Goal: Transaction & Acquisition: Purchase product/service

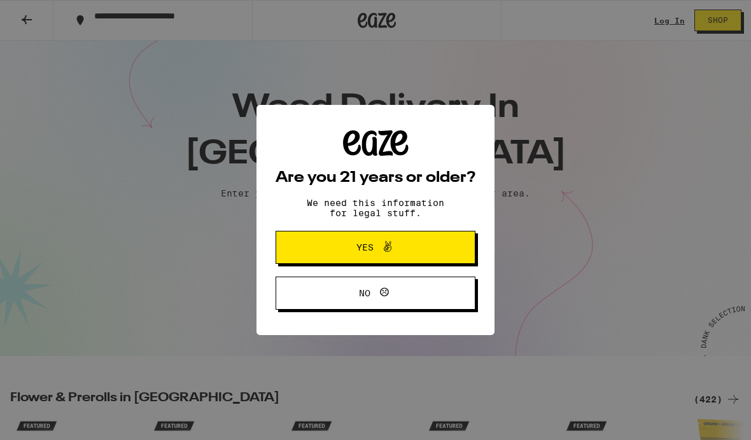
click at [308, 243] on button "Yes" at bounding box center [376, 247] width 200 height 33
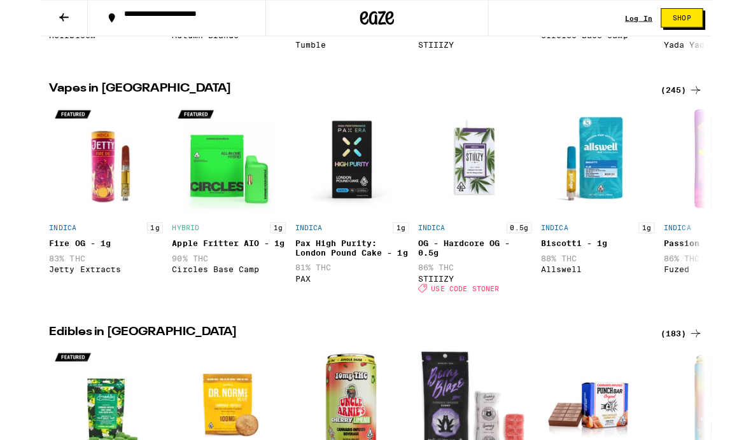
scroll to position [561, 0]
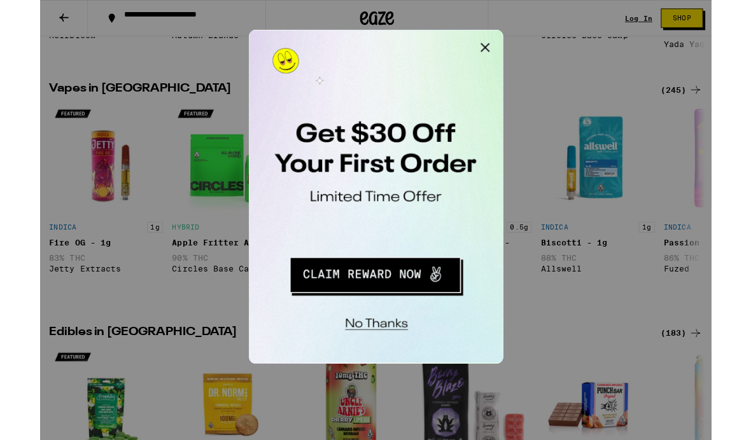
click at [407, 43] on button "Close Modal" at bounding box center [408, 42] width 25 height 25
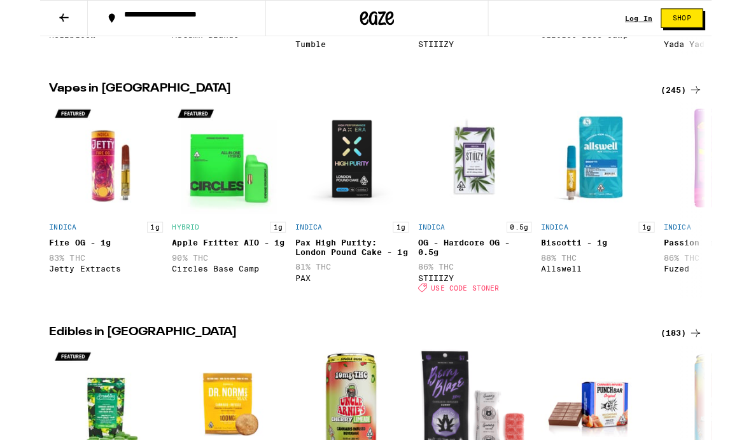
click at [668, 22] on link "Log In" at bounding box center [669, 21] width 31 height 8
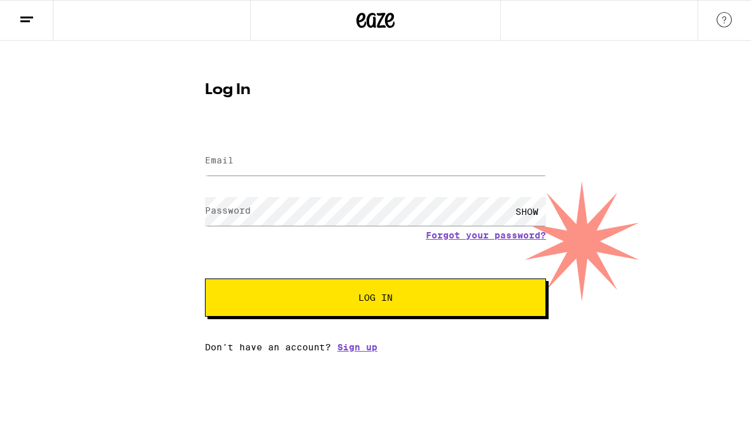
click at [225, 162] on label "Email" at bounding box center [219, 160] width 29 height 10
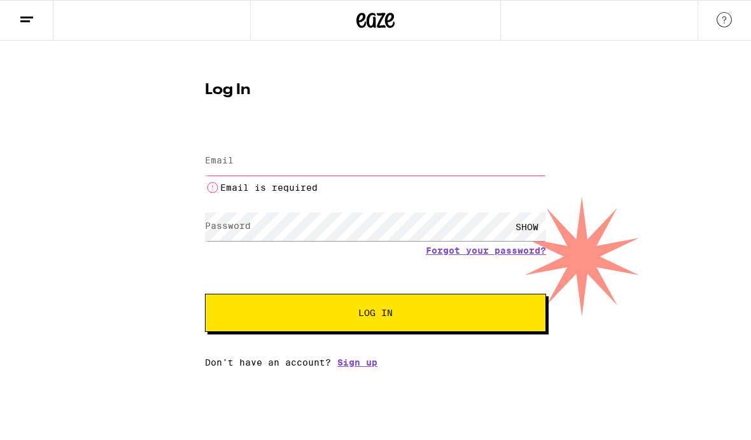
type input "[EMAIL_ADDRESS][DOMAIN_NAME]"
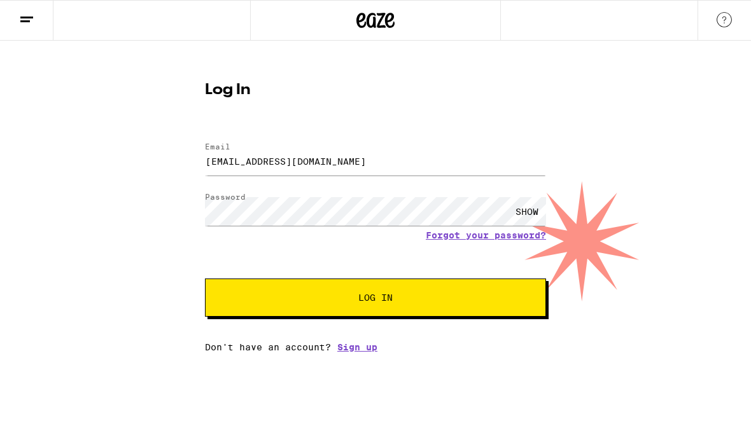
click at [258, 307] on button "Log In" at bounding box center [375, 298] width 341 height 38
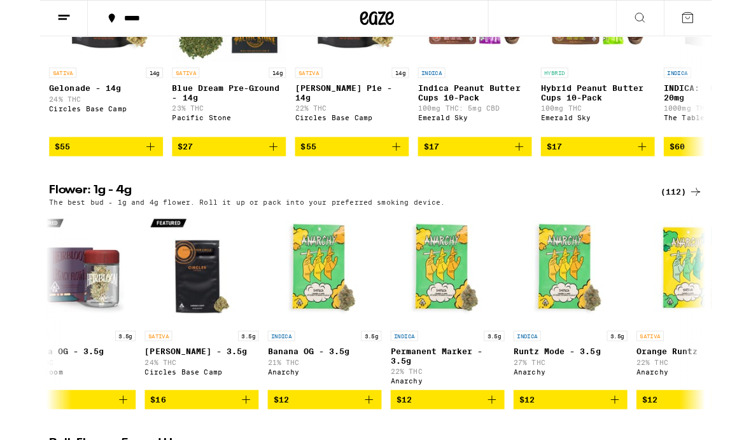
scroll to position [0, 66]
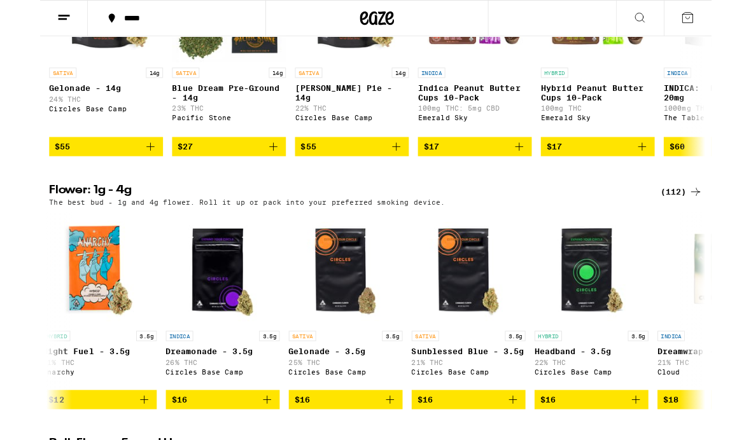
click at [44, 230] on p "The best bud - 1g and 4g flower. Roll it up or pack into your preferred smoking…" at bounding box center [231, 226] width 443 height 8
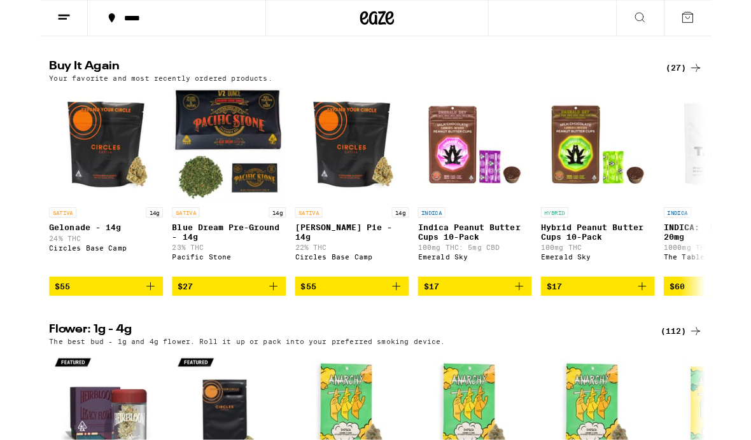
scroll to position [1001, 0]
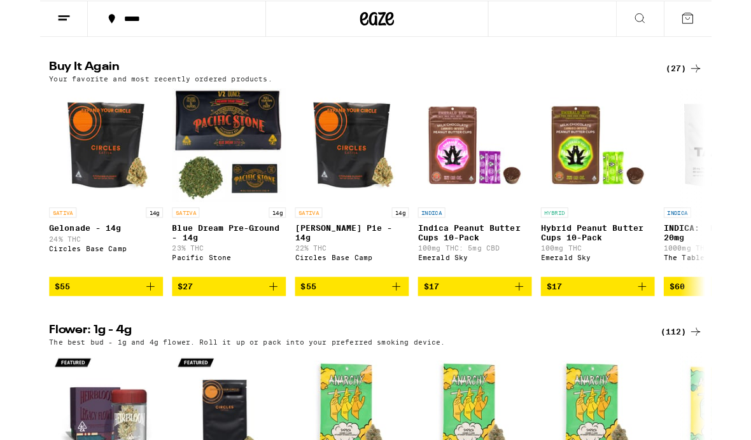
click at [170, 325] on span "$27" at bounding box center [162, 320] width 17 height 10
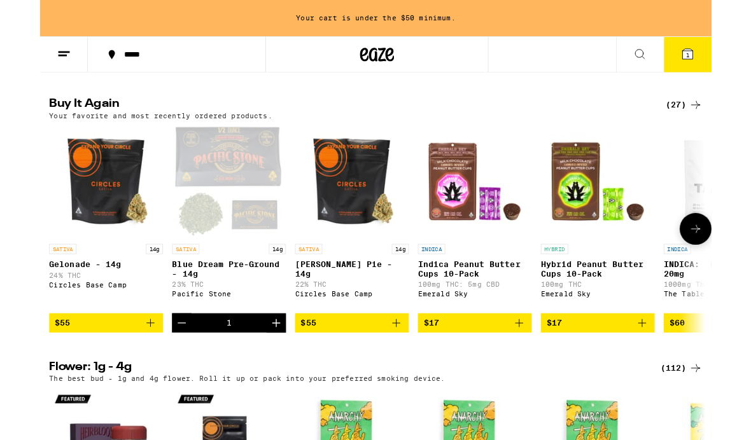
click at [260, 369] on icon "Increment" at bounding box center [263, 361] width 15 height 15
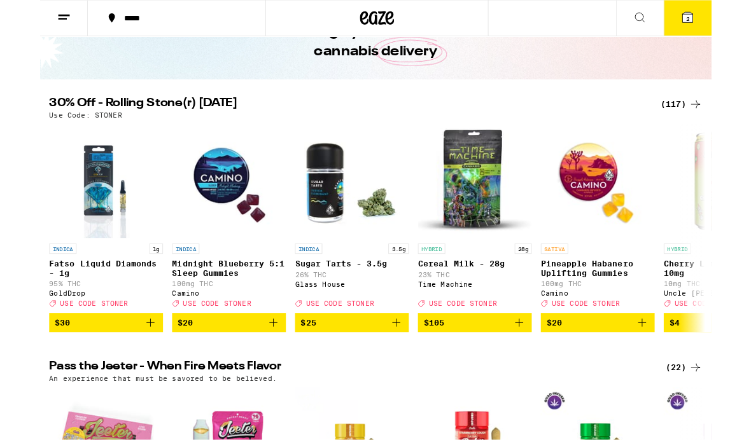
scroll to position [95, 0]
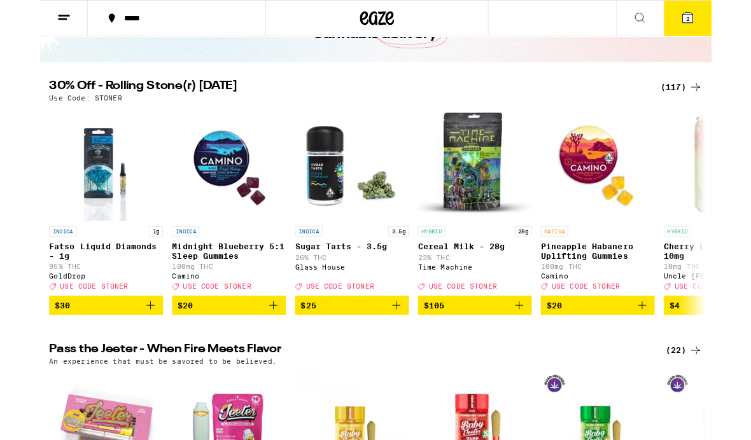
click at [116, 349] on icon "Add to bag" at bounding box center [123, 341] width 15 height 15
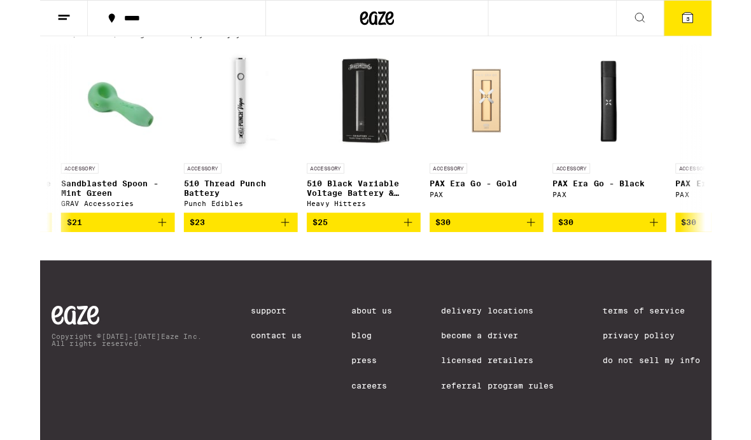
scroll to position [0, 2874]
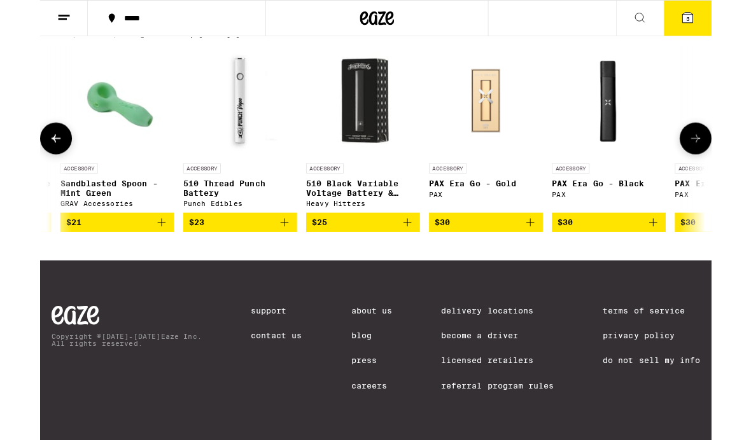
click at [218, 176] on img "Open page for 510 Thread Punch Battery from Punch Edibles" at bounding box center [223, 112] width 127 height 127
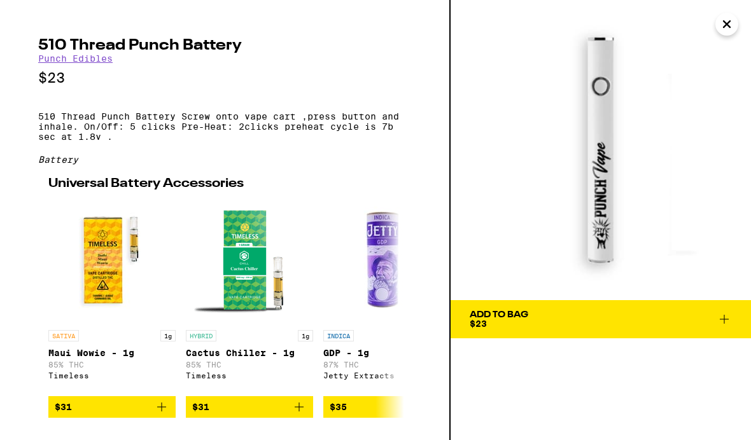
click at [720, 24] on icon "Close" at bounding box center [726, 24] width 15 height 19
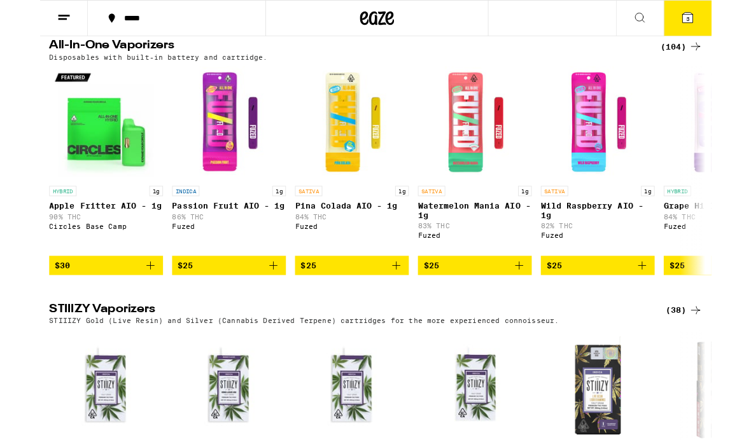
click at [101, 305] on span "$30" at bounding box center [74, 297] width 115 height 15
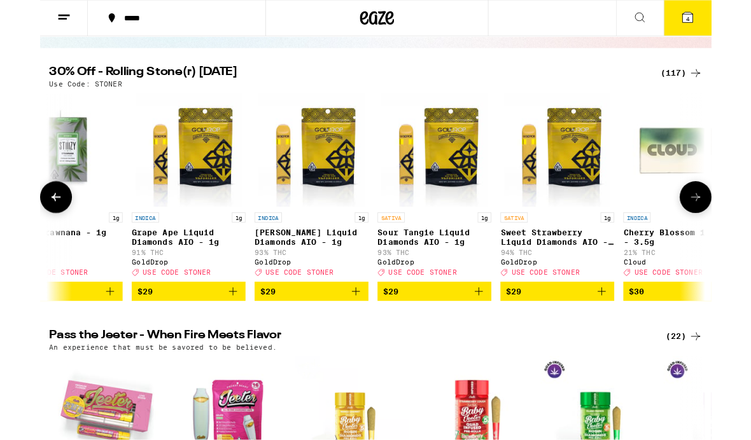
scroll to position [0, 9255]
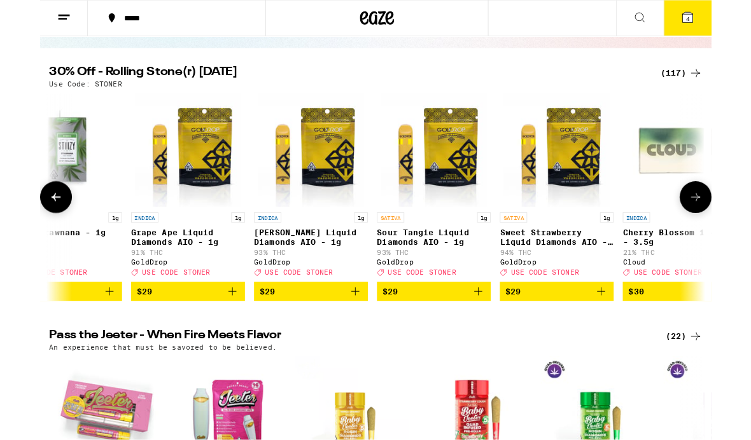
click at [541, 276] on p "Sweet Strawberry Liquid Diamonds AIO - 1g" at bounding box center [577, 266] width 127 height 20
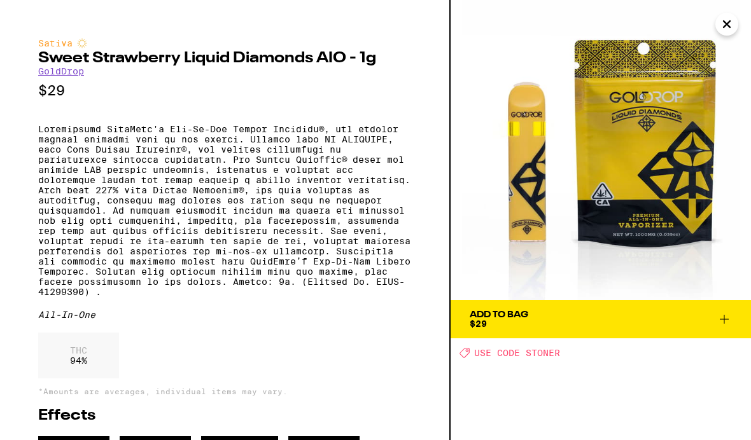
click at [713, 315] on span "Add To Bag $29" at bounding box center [601, 320] width 262 height 18
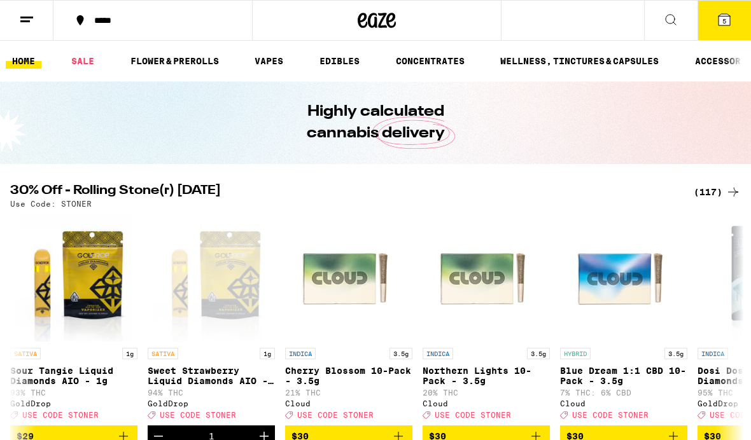
click at [724, 24] on span "5" at bounding box center [724, 21] width 4 height 8
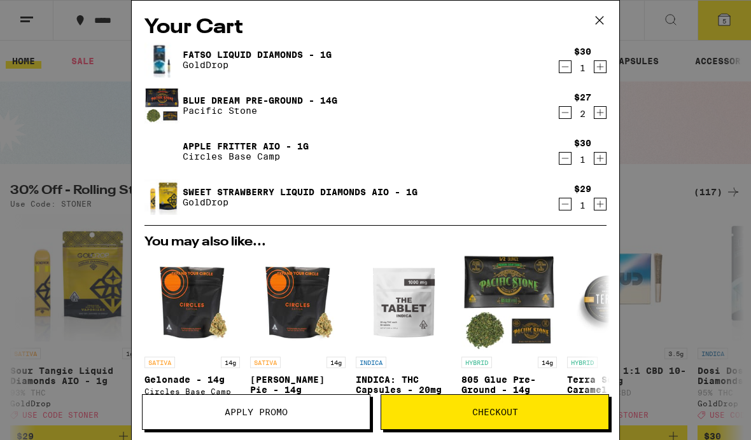
click at [563, 162] on icon "Decrement" at bounding box center [564, 158] width 11 height 15
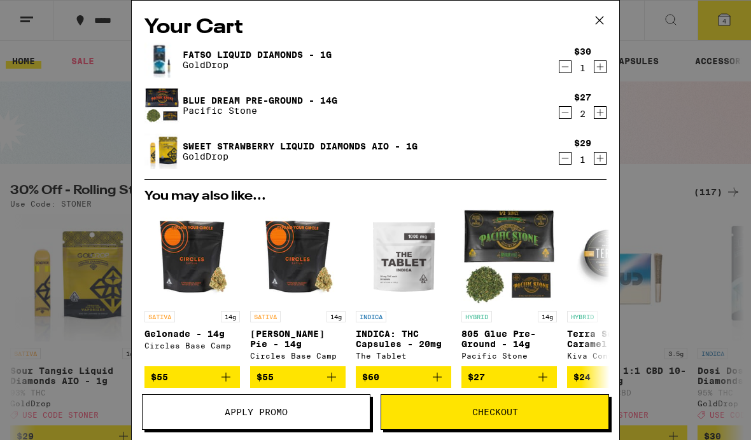
click at [185, 405] on button "Apply Promo" at bounding box center [256, 413] width 228 height 36
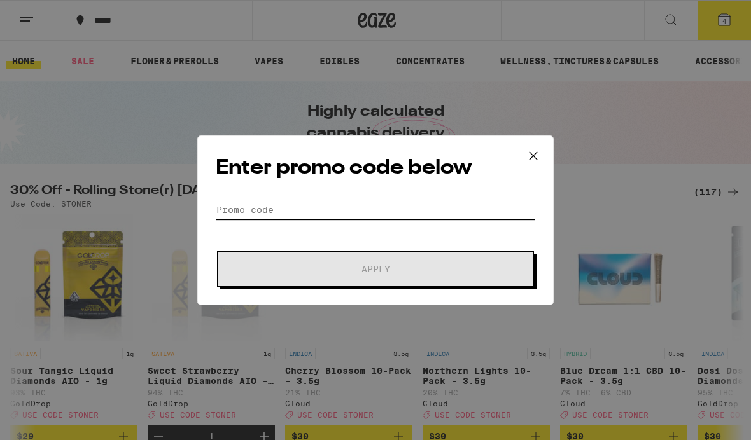
click at [235, 206] on input "Promo Code" at bounding box center [375, 209] width 319 height 19
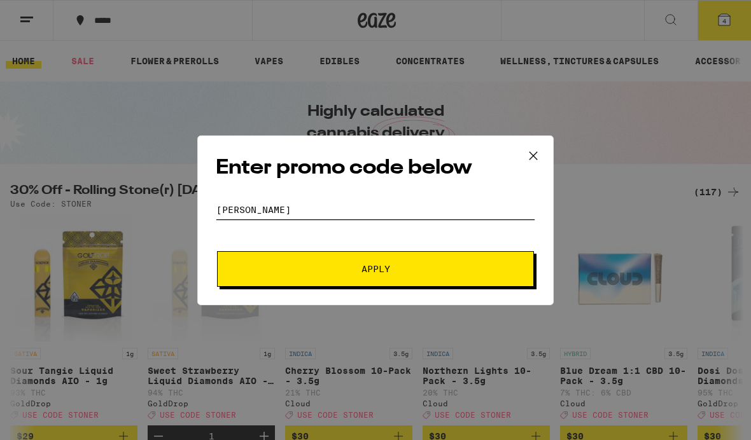
type input "[PERSON_NAME]"
click at [249, 264] on button "Apply" at bounding box center [375, 269] width 317 height 36
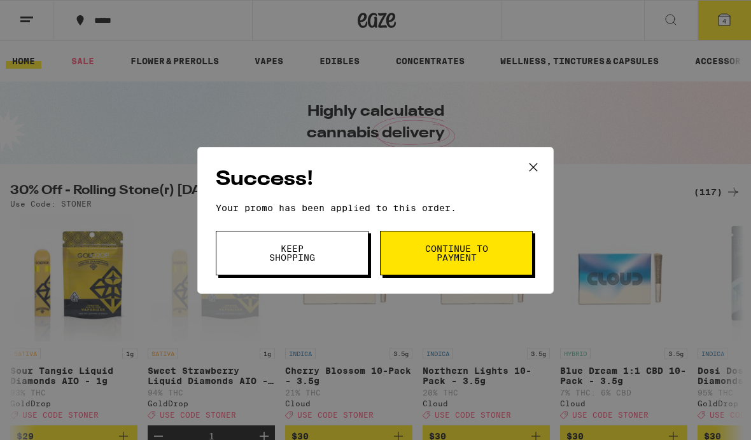
click at [425, 260] on span "Continue to payment" at bounding box center [456, 253] width 65 height 18
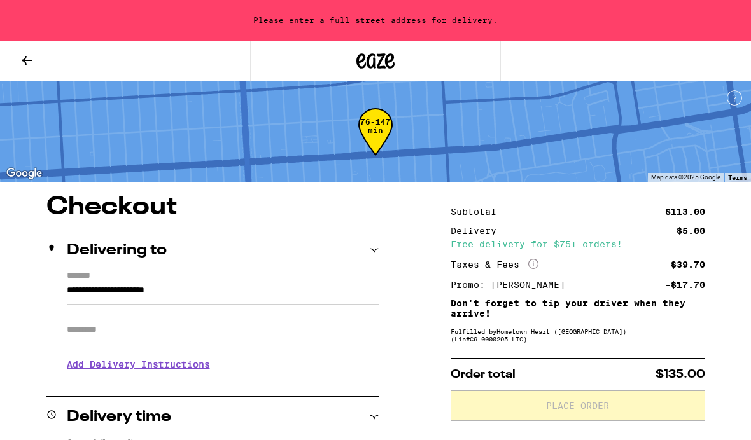
click at [53, 291] on div "**********" at bounding box center [212, 326] width 332 height 110
click at [67, 283] on input "**********" at bounding box center [223, 294] width 312 height 22
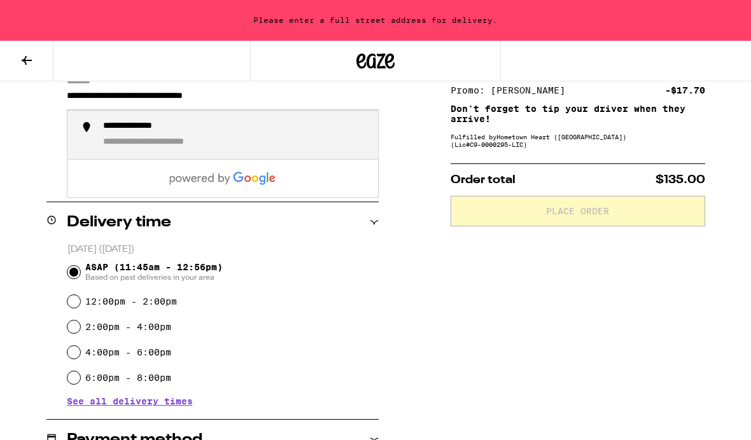
click at [113, 132] on div "**********" at bounding box center [146, 127] width 87 height 12
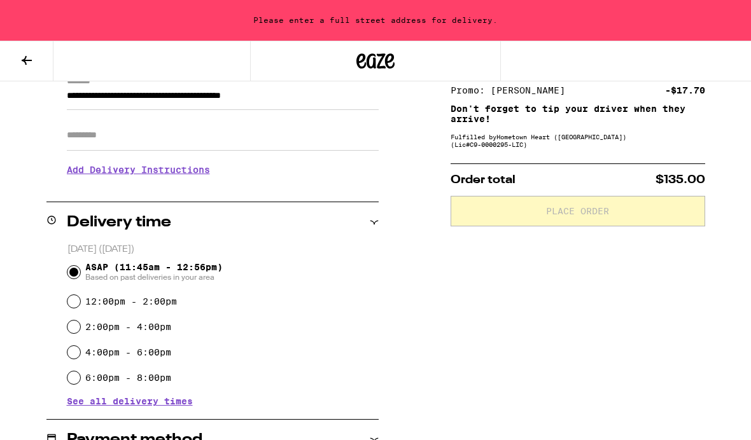
type input "**********"
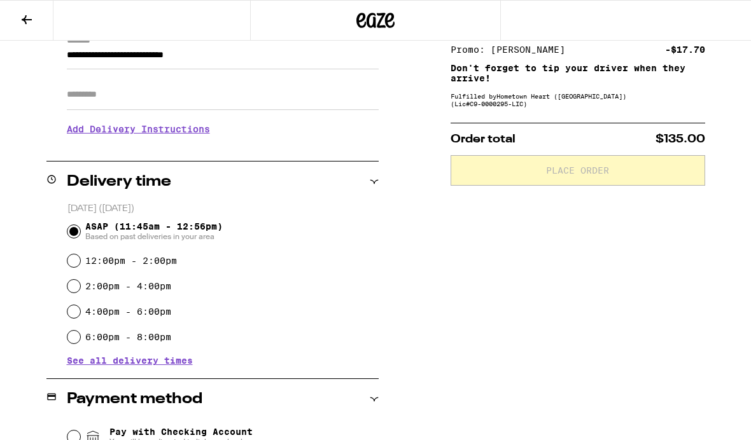
click at [80, 105] on input "Apt/Suite" at bounding box center [223, 95] width 312 height 31
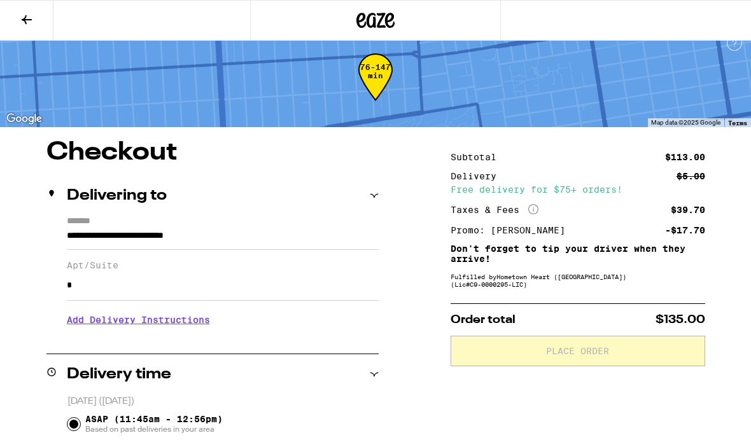
scroll to position [0, 0]
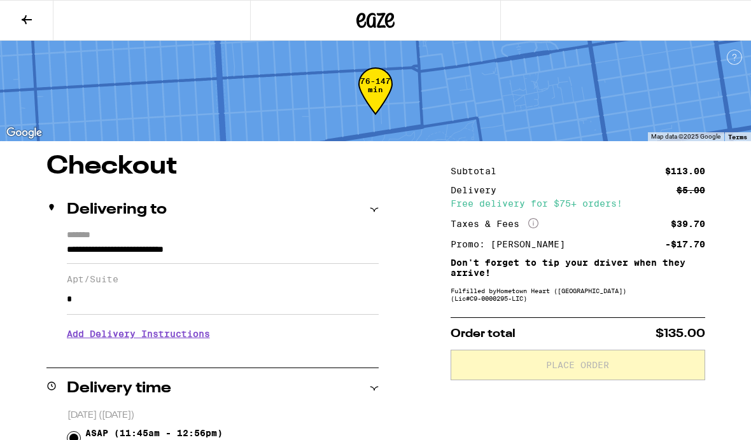
type input "*"
click at [532, 226] on icon "More Info" at bounding box center [533, 223] width 10 height 10
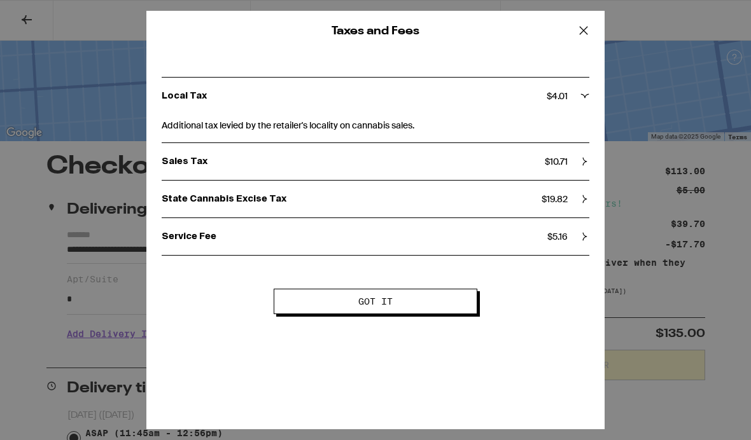
click at [74, 336] on div "Taxes and Fees Local Tax $ 4.01 Additional tax levied by the retailer's localit…" at bounding box center [375, 220] width 751 height 440
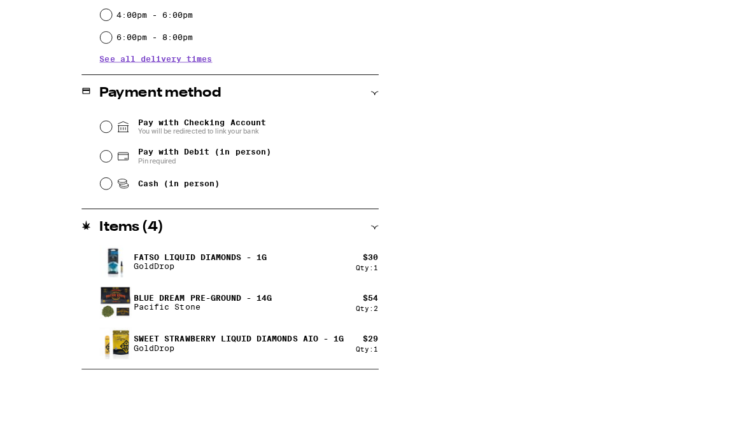
scroll to position [423, 0]
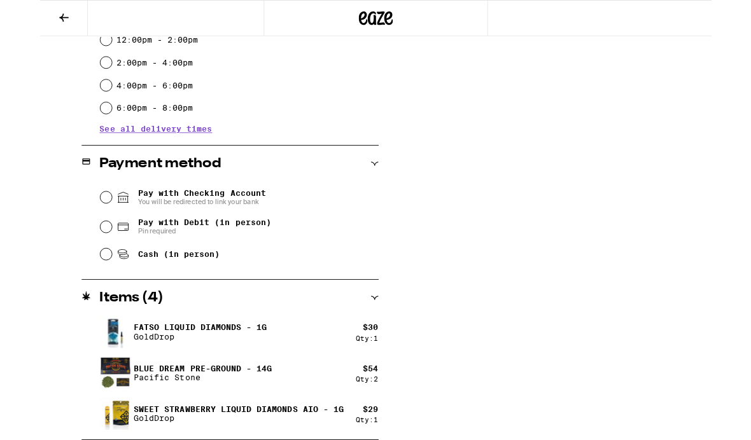
click at [66, 258] on div "Pay with Checking Account You will be redirected to link your bank Pay with Deb…" at bounding box center [212, 251] width 332 height 95
click at [62, 255] on div "Pay with Checking Account You will be redirected to link your bank Pay with Deb…" at bounding box center [212, 251] width 332 height 95
click at [68, 256] on input "Pay with Debit (in person) Pin required" at bounding box center [73, 254] width 13 height 13
radio input "true"
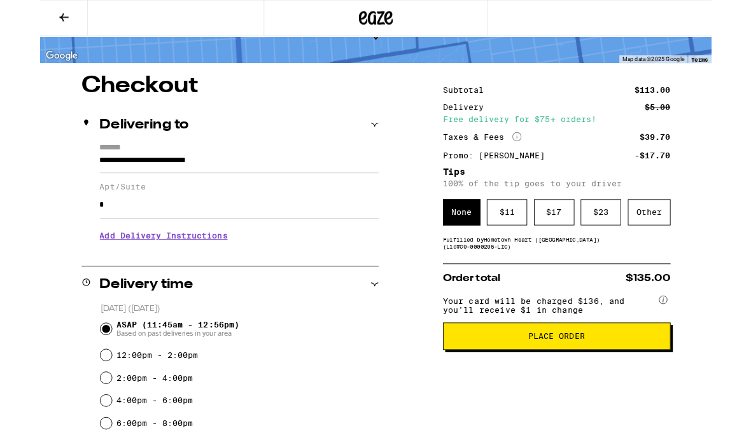
scroll to position [73, 0]
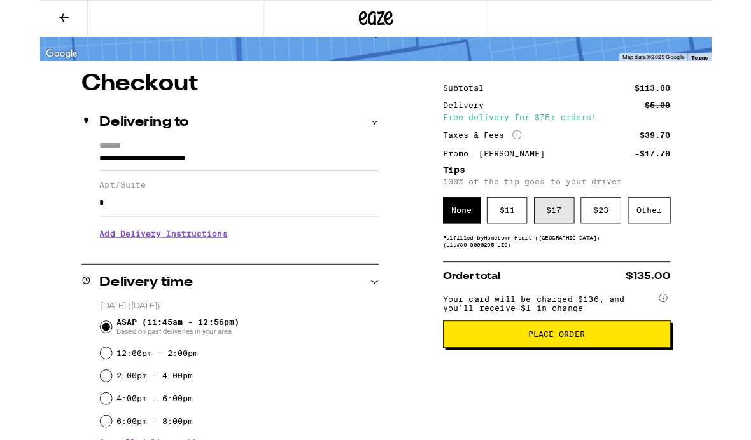
click at [568, 245] on div "$ 17" at bounding box center [574, 235] width 45 height 29
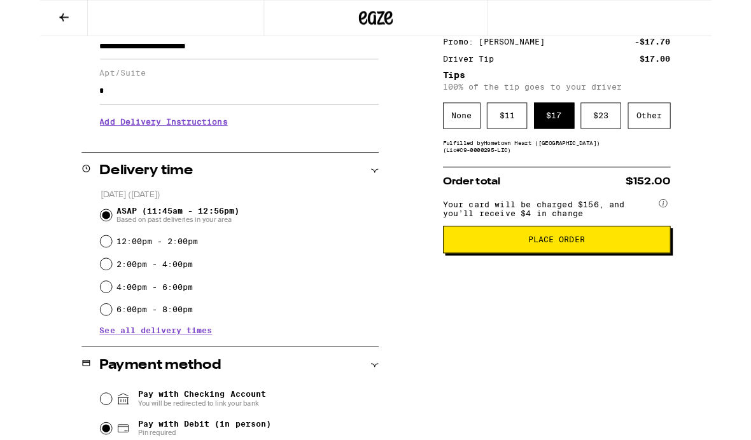
scroll to position [200, 0]
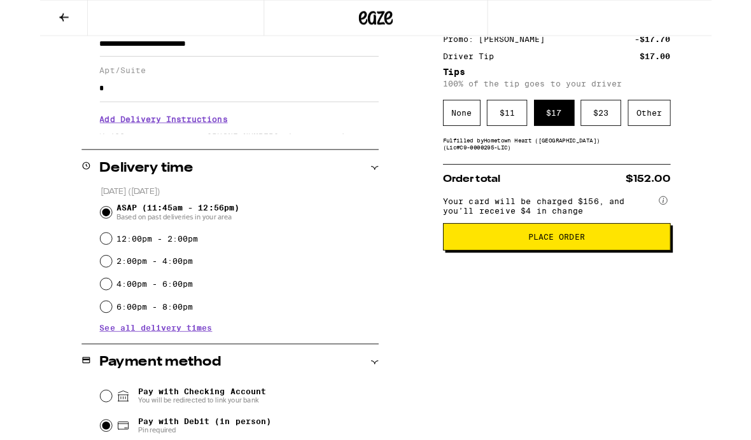
click at [549, 281] on button "Place Order" at bounding box center [578, 265] width 255 height 31
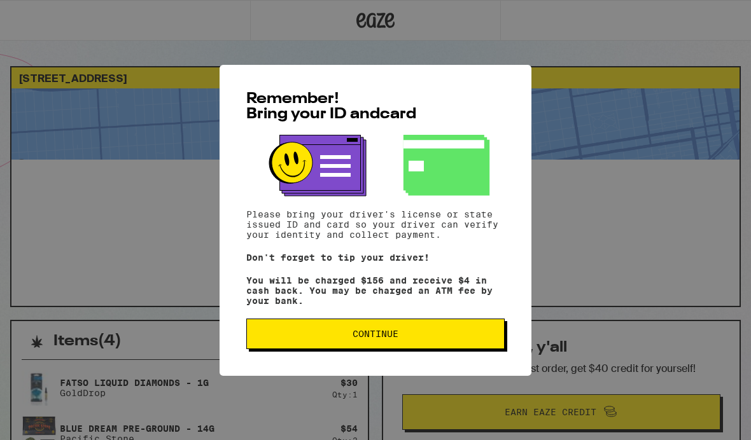
click at [302, 339] on span "Continue" at bounding box center [375, 334] width 237 height 9
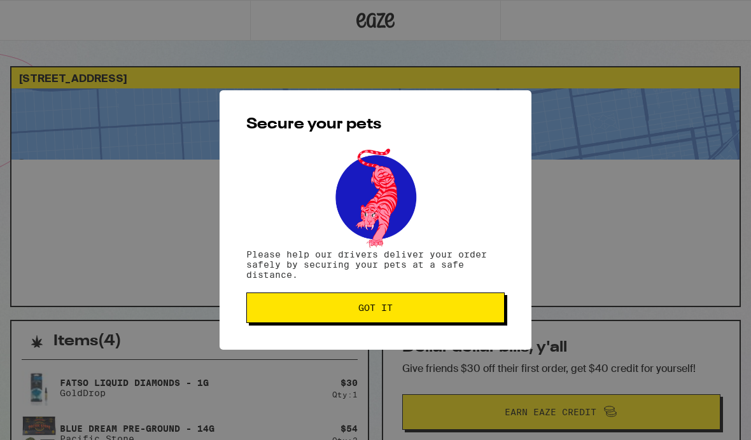
click at [271, 312] on span "Got it" at bounding box center [375, 308] width 237 height 9
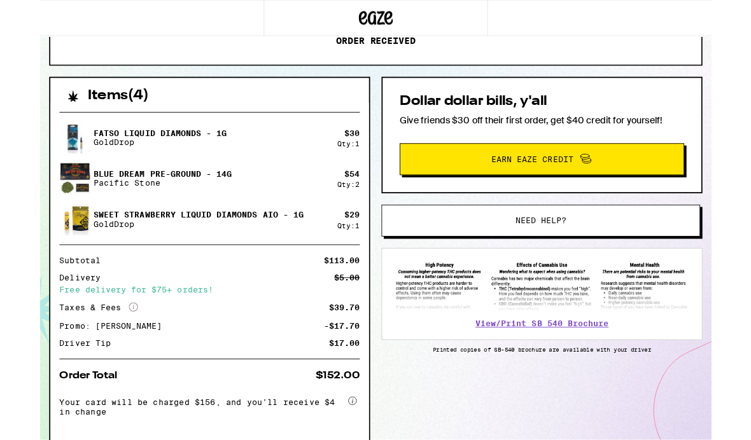
scroll to position [236, 0]
